Goal: Information Seeking & Learning: Learn about a topic

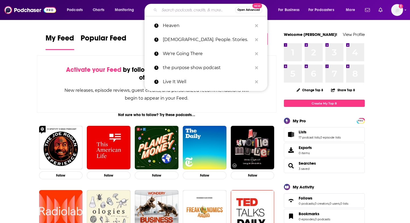
click at [167, 12] on input "Search podcasts, credits, & more..." at bounding box center [197, 10] width 76 height 9
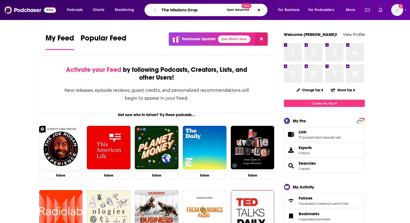
type input "The Missions Drop"
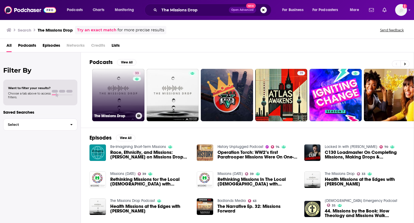
click at [127, 91] on link "33 The Missions Drop" at bounding box center [118, 95] width 52 height 52
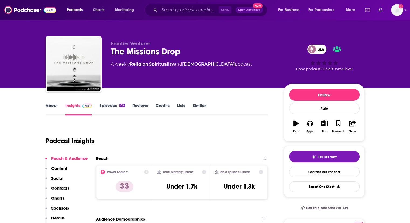
click at [50, 103] on link "About" at bounding box center [52, 109] width 12 height 12
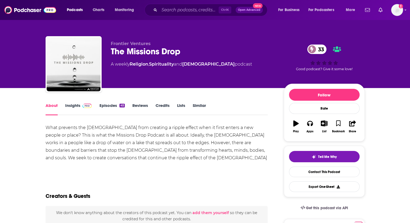
click at [107, 108] on link "Episodes 45" at bounding box center [111, 109] width 25 height 12
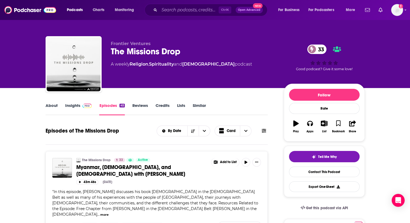
click at [56, 104] on link "About" at bounding box center [52, 109] width 12 height 12
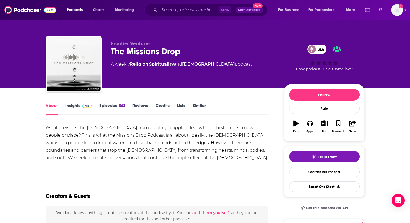
click at [72, 107] on link "Insights" at bounding box center [78, 109] width 27 height 12
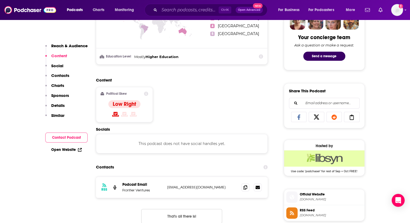
scroll to position [278, 0]
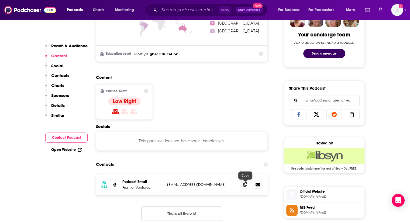
click at [244, 182] on icon at bounding box center [246, 184] width 4 height 4
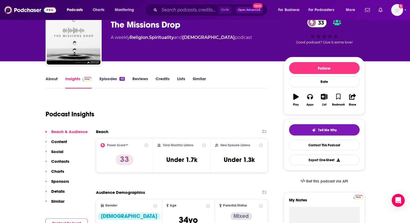
scroll to position [0, 0]
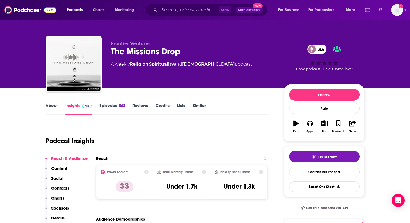
click at [50, 108] on link "About" at bounding box center [52, 109] width 12 height 12
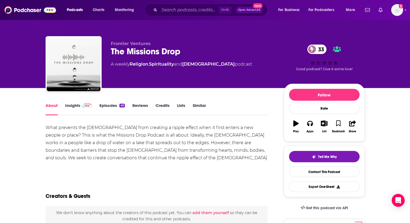
click at [115, 105] on link "Episodes 45" at bounding box center [111, 109] width 25 height 12
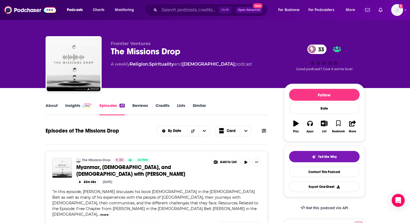
click at [55, 108] on link "About" at bounding box center [52, 109] width 12 height 12
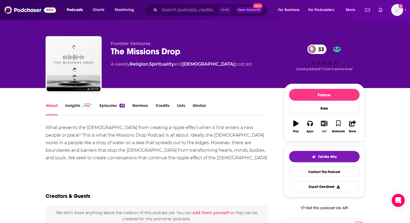
click at [325, 124] on icon "button" at bounding box center [324, 123] width 7 height 6
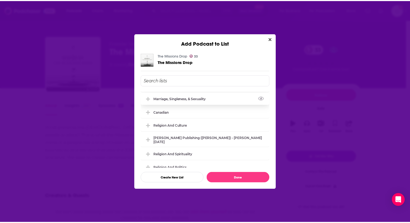
scroll to position [160, 0]
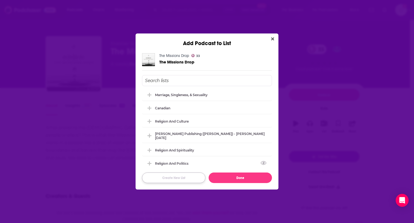
click at [193, 178] on button "Create New List" at bounding box center [173, 177] width 63 height 11
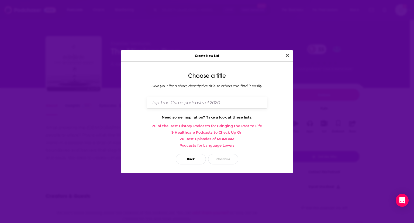
click at [191, 101] on input "Dialog" at bounding box center [207, 103] width 121 height 12
type input "Missions/[DEMOGRAPHIC_DATA]"
click at [220, 160] on button "Continue" at bounding box center [223, 159] width 30 height 11
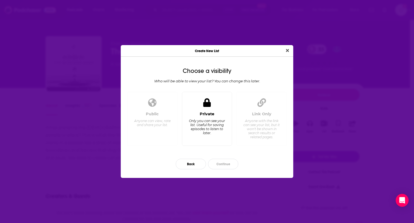
click at [211, 121] on div "Only you can see your list. Useful for saving episodes to listen to later." at bounding box center [207, 127] width 37 height 16
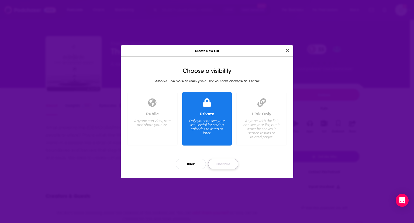
click at [227, 166] on button "Continue" at bounding box center [223, 164] width 30 height 11
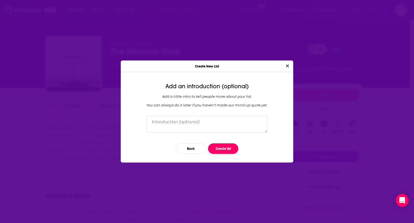
click at [225, 145] on button "Create list" at bounding box center [223, 148] width 30 height 11
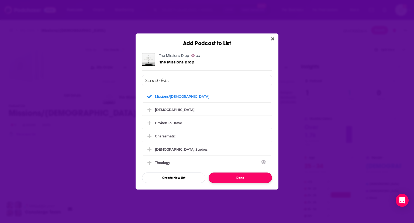
click at [224, 180] on button "Done" at bounding box center [240, 177] width 63 height 11
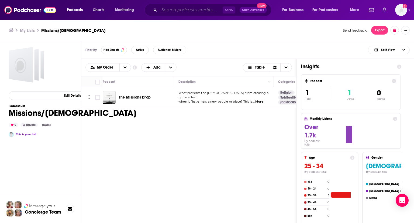
click at [184, 11] on input "Search podcasts, credits, & more..." at bounding box center [190, 10] width 63 height 9
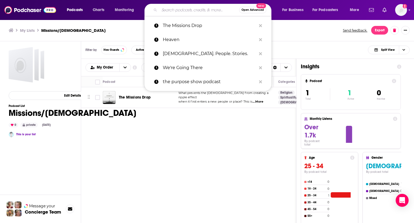
paste input "The Missiology Podcast"
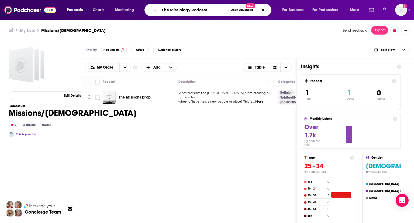
type input "The Missiology Podcast"
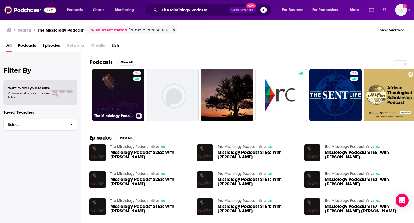
click at [121, 95] on link "21 The Missiology Podcast" at bounding box center [118, 95] width 52 height 52
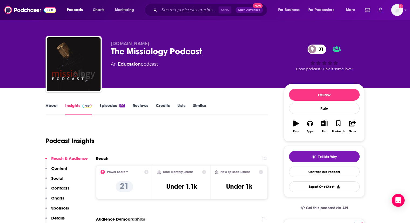
click at [49, 103] on link "About" at bounding box center [52, 109] width 12 height 12
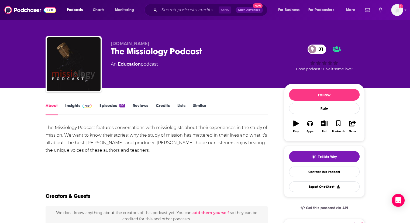
click at [110, 107] on link "Episodes 80" at bounding box center [112, 109] width 26 height 12
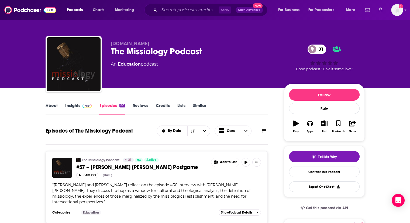
click at [54, 104] on link "About" at bounding box center [52, 109] width 12 height 12
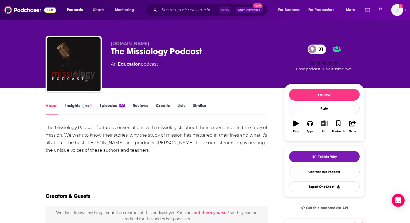
click at [324, 128] on button "List" at bounding box center [324, 126] width 14 height 19
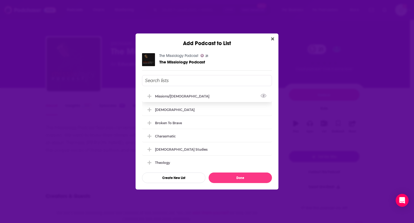
click at [150, 94] on icon "Add Podcast To List" at bounding box center [150, 96] width 4 height 4
click at [235, 178] on button "Done" at bounding box center [240, 177] width 63 height 11
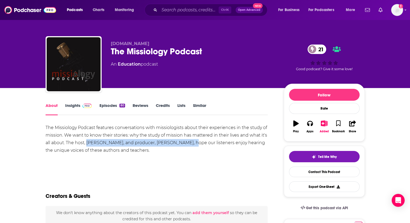
drag, startPoint x: 86, startPoint y: 143, endPoint x: 188, endPoint y: 143, distance: 101.4
click at [188, 143] on div "The Missiology Podcast features conversations with missiologists about their ex…" at bounding box center [157, 139] width 223 height 30
copy div "[PERSON_NAME], and producer, [PERSON_NAME]"
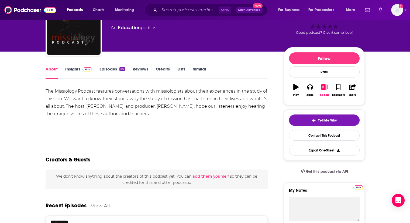
scroll to position [32, 0]
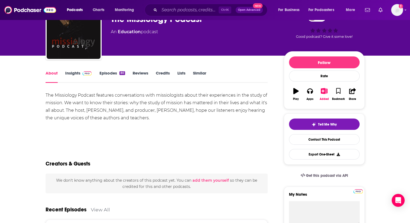
click at [73, 71] on link "Insights" at bounding box center [78, 76] width 27 height 12
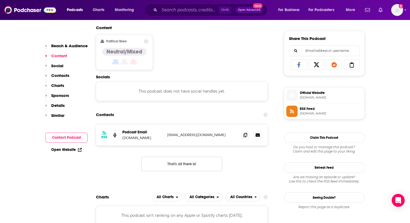
scroll to position [328, 0]
click at [246, 135] on icon at bounding box center [246, 134] width 4 height 4
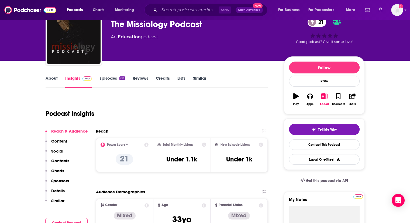
scroll to position [0, 0]
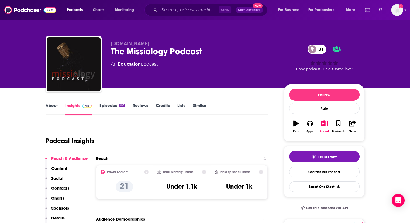
click at [53, 106] on link "About" at bounding box center [52, 109] width 12 height 12
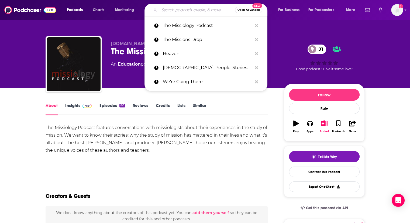
click at [182, 9] on input "Search podcasts, credits, & more..." at bounding box center [197, 10] width 76 height 9
paste input "[URL][DOMAIN_NAME]"
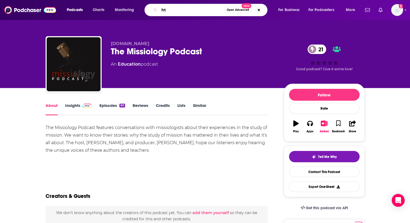
type input "h"
type input "The Theology Mill"
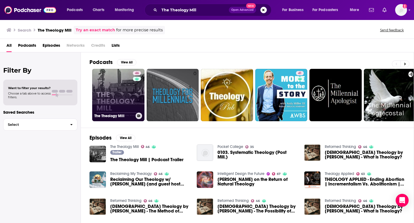
click at [122, 105] on link "46 The Theology Mill" at bounding box center [118, 95] width 52 height 52
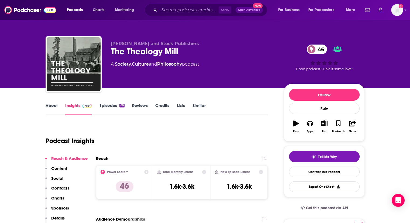
click at [113, 106] on link "Episodes 69" at bounding box center [111, 109] width 25 height 12
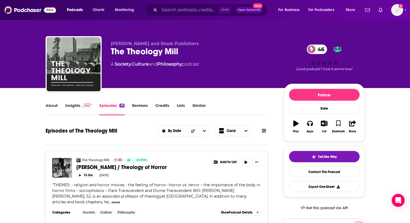
click at [54, 106] on link "About" at bounding box center [52, 109] width 12 height 12
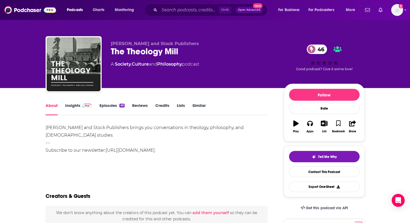
click at [116, 107] on link "Episodes 69" at bounding box center [111, 109] width 25 height 12
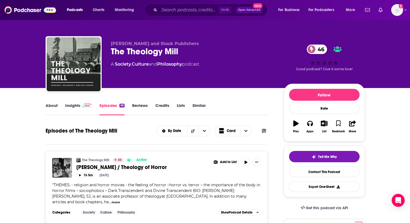
click at [56, 108] on link "About" at bounding box center [52, 109] width 12 height 12
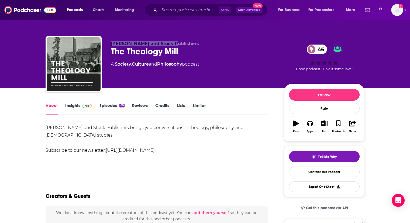
drag, startPoint x: 170, startPoint y: 43, endPoint x: 109, endPoint y: 39, distance: 61.1
click at [109, 39] on div "[PERSON_NAME] and Stock Publishers The Theology Mill 46 A Society , Culture and…" at bounding box center [205, 65] width 319 height 58
copy span "[PERSON_NAME] and Stock Publishers"
click at [107, 104] on link "Episodes 69" at bounding box center [111, 109] width 25 height 12
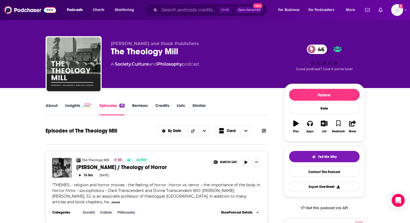
click at [79, 104] on link "Insights" at bounding box center [78, 109] width 27 height 12
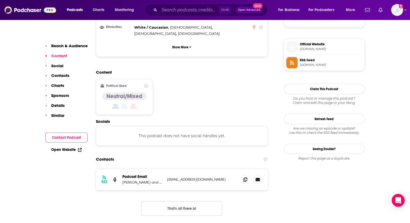
scroll to position [376, 0]
click at [248, 175] on span at bounding box center [245, 179] width 8 height 8
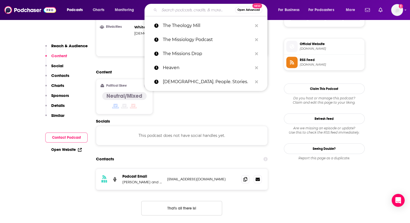
click at [193, 10] on input "Search podcasts, credits, & more..." at bounding box center [197, 10] width 76 height 9
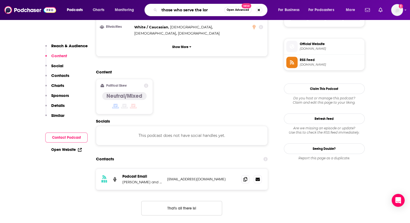
type input "those who serve the lord"
